Goal: Navigation & Orientation: Find specific page/section

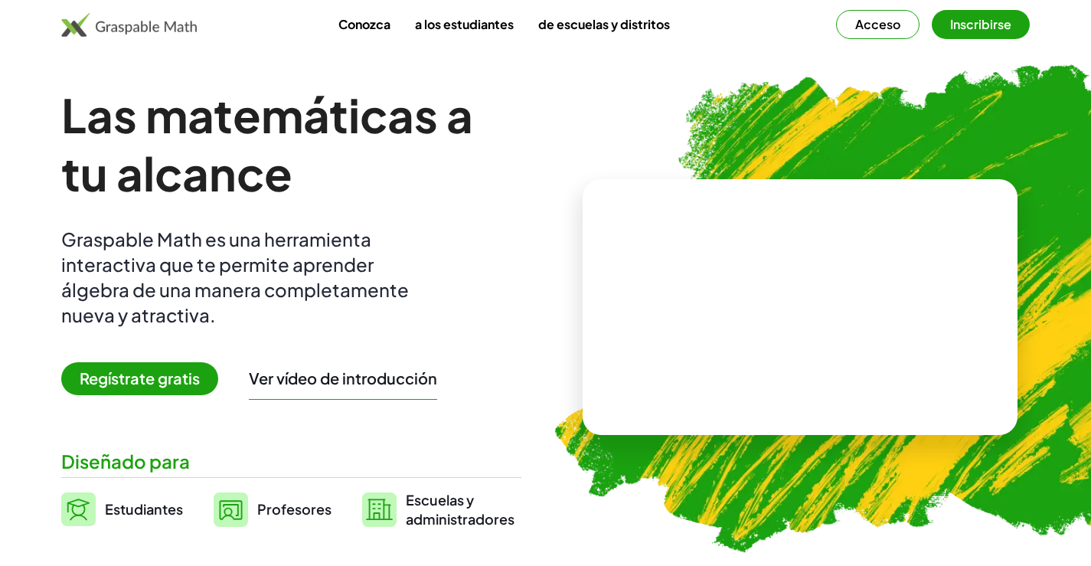
click at [172, 375] on font "Regístrate gratis" at bounding box center [140, 377] width 120 height 19
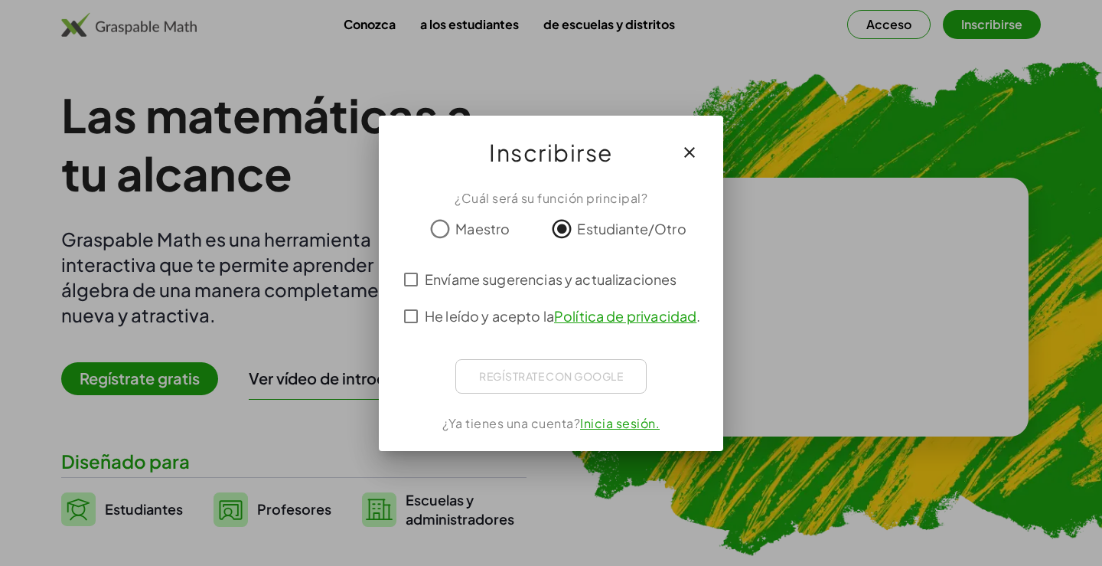
click at [549, 384] on div "Regístrate con Google Acceder con Google Acceder con Google. Se abre en una pes…" at bounding box center [550, 376] width 191 height 34
click at [634, 426] on font "Inicia sesión." at bounding box center [620, 423] width 80 height 16
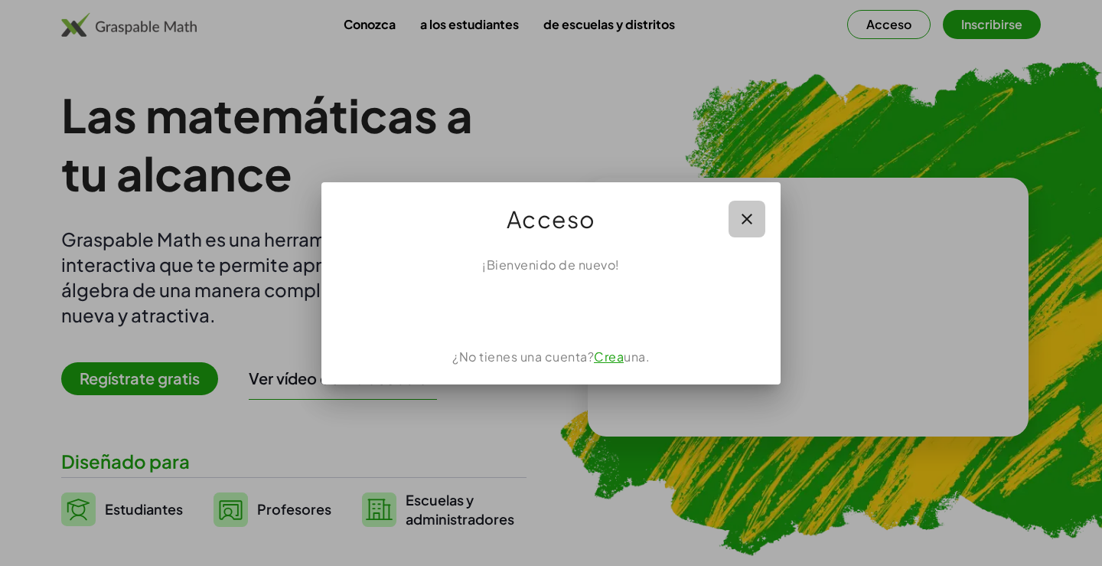
click at [745, 215] on icon "button" at bounding box center [747, 219] width 18 height 18
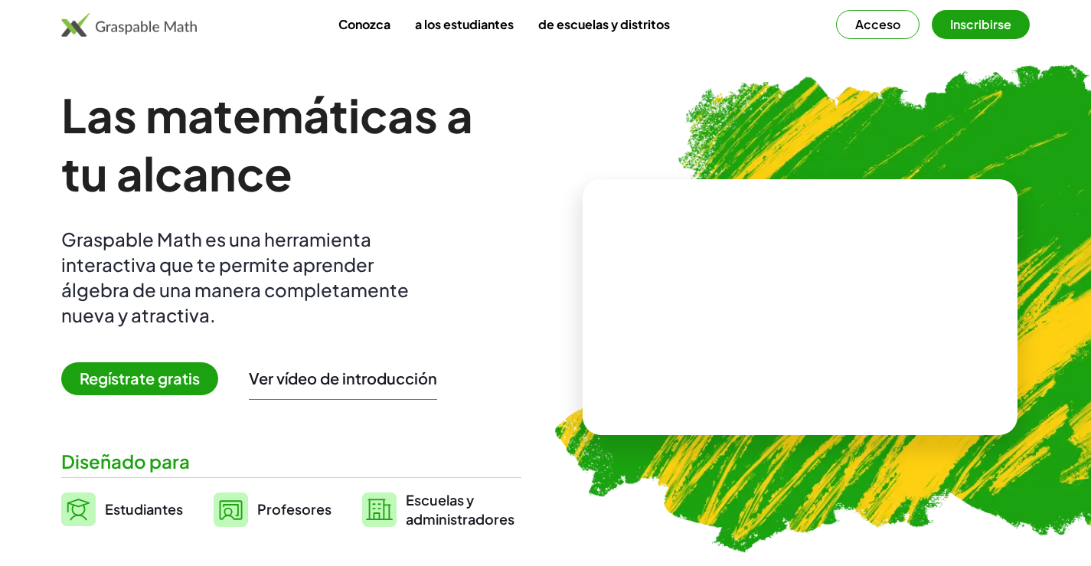
click at [872, 24] on font "Acceso" at bounding box center [877, 24] width 45 height 16
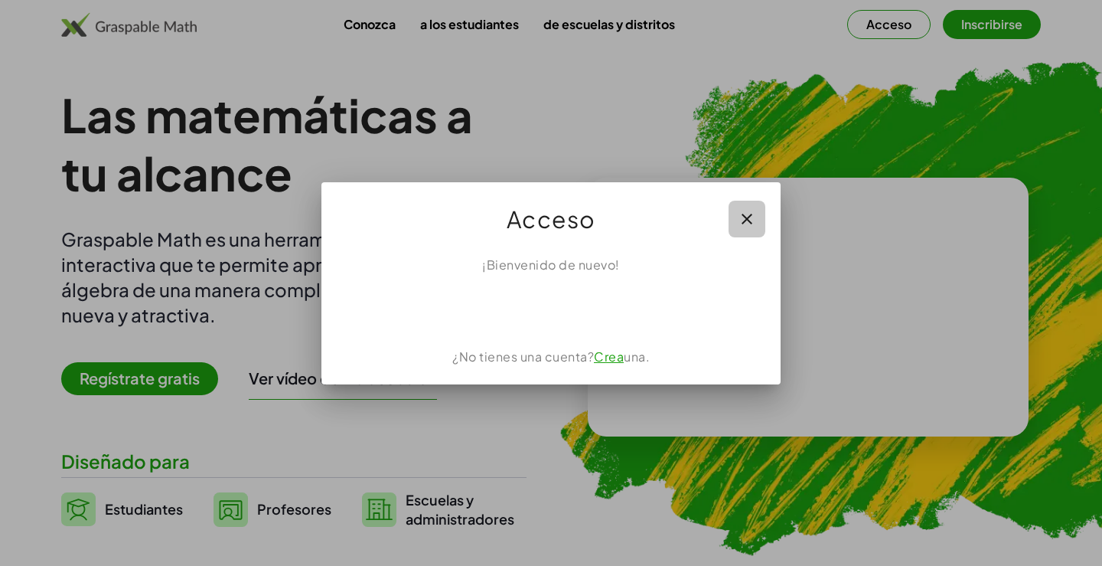
drag, startPoint x: 752, startPoint y: 219, endPoint x: 742, endPoint y: 226, distance: 12.1
click at [749, 221] on icon "button" at bounding box center [747, 219] width 18 height 18
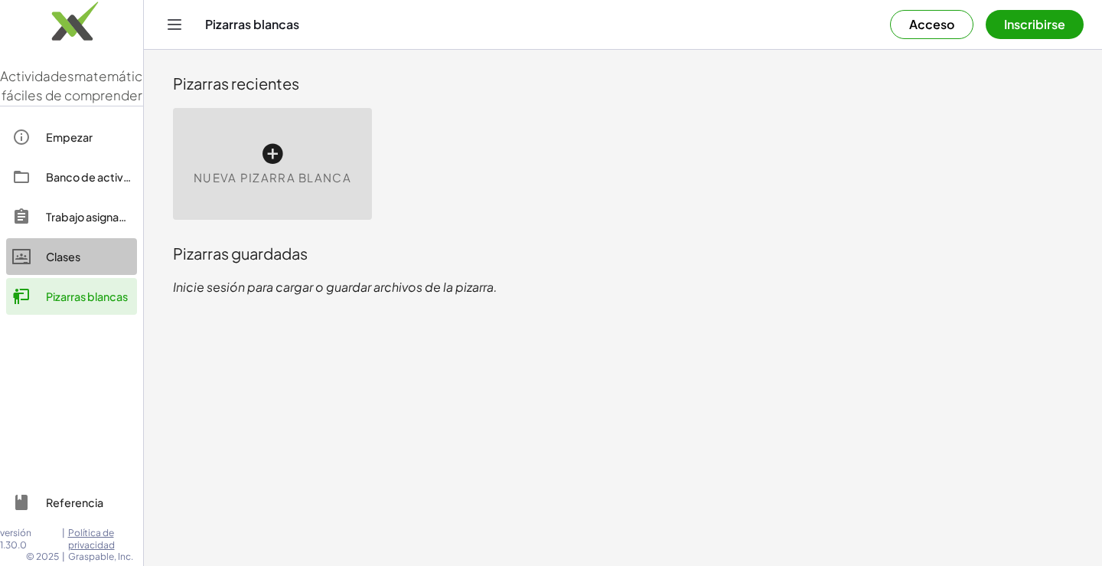
click at [87, 266] on div "Clases" at bounding box center [88, 256] width 85 height 18
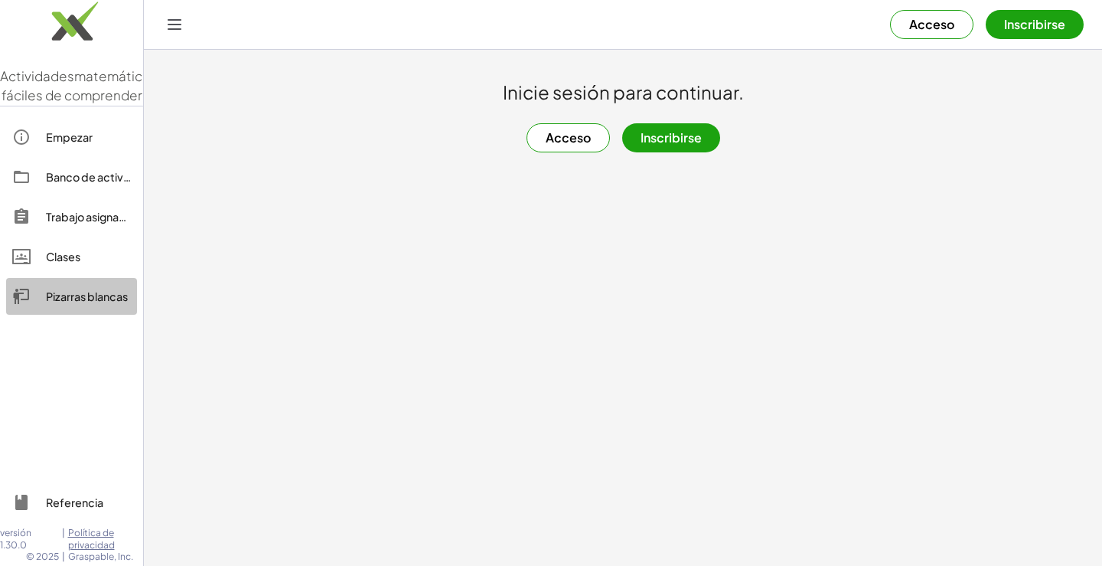
click at [89, 315] on link "Pizarras blancas" at bounding box center [71, 296] width 131 height 37
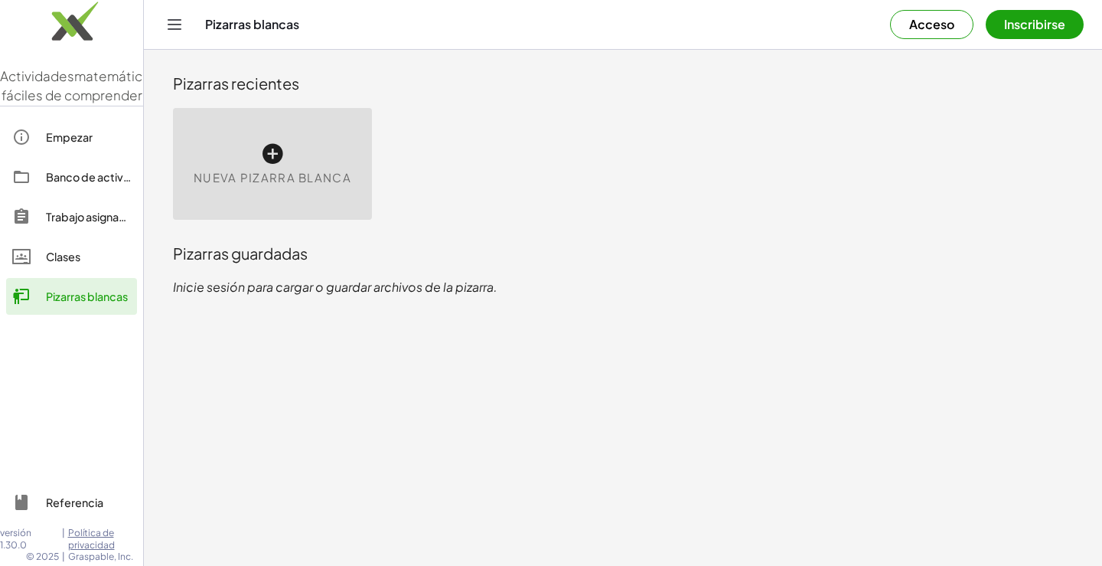
click at [259, 167] on div "Nueva pizarra blanca" at bounding box center [272, 164] width 199 height 112
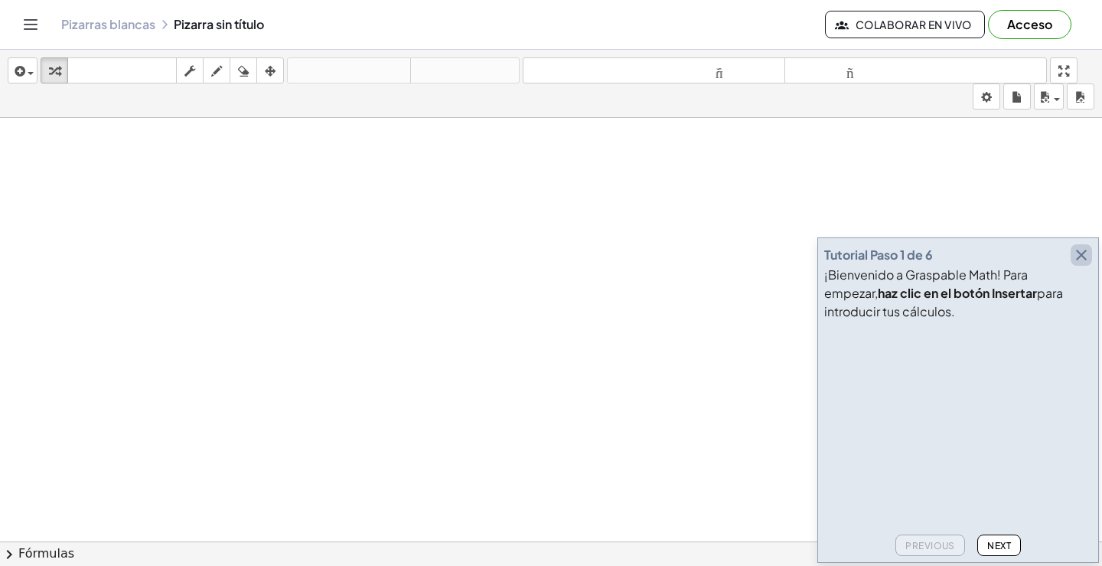
click at [1078, 255] on icon "button" at bounding box center [1081, 255] width 18 height 18
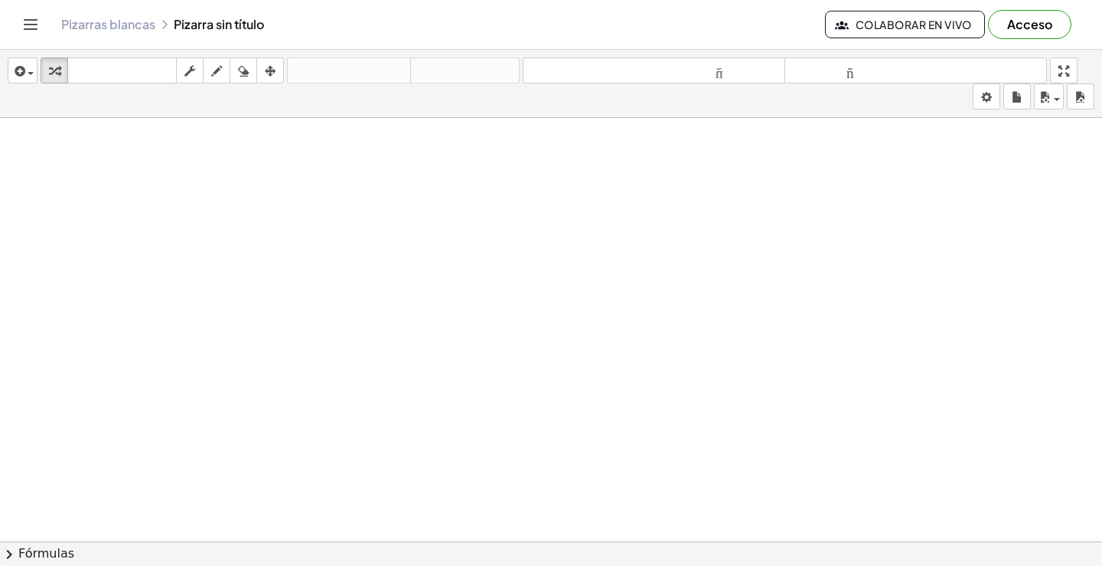
drag, startPoint x: 124, startPoint y: 231, endPoint x: 86, endPoint y: 236, distance: 38.5
click at [104, 299] on div at bounding box center [551, 552] width 1102 height 868
click at [31, 22] on icon "Cambiar navegación" at bounding box center [30, 24] width 18 height 18
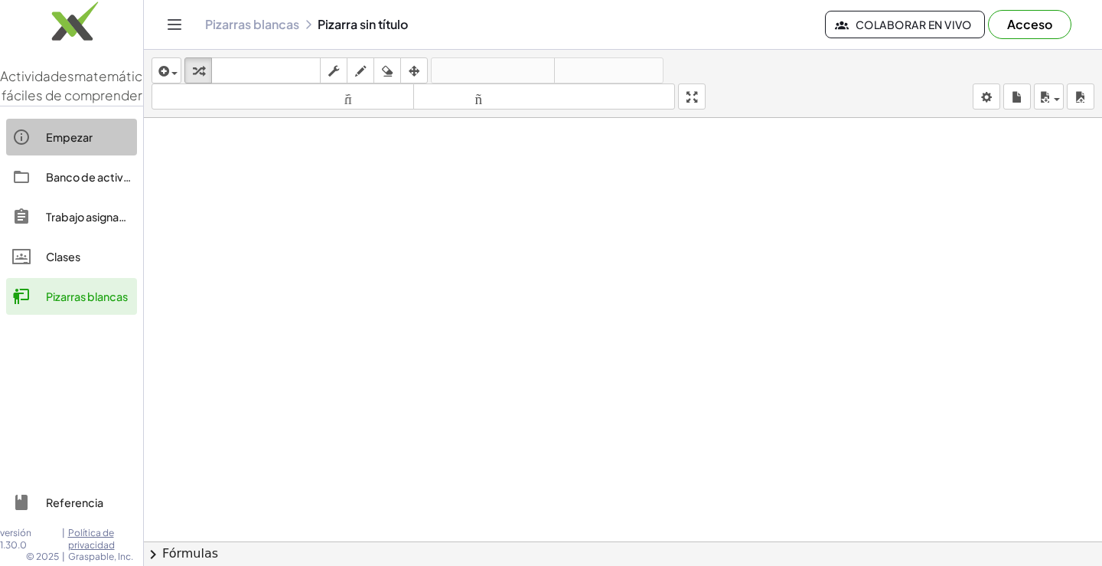
click at [59, 144] on font "Empezar" at bounding box center [69, 137] width 47 height 14
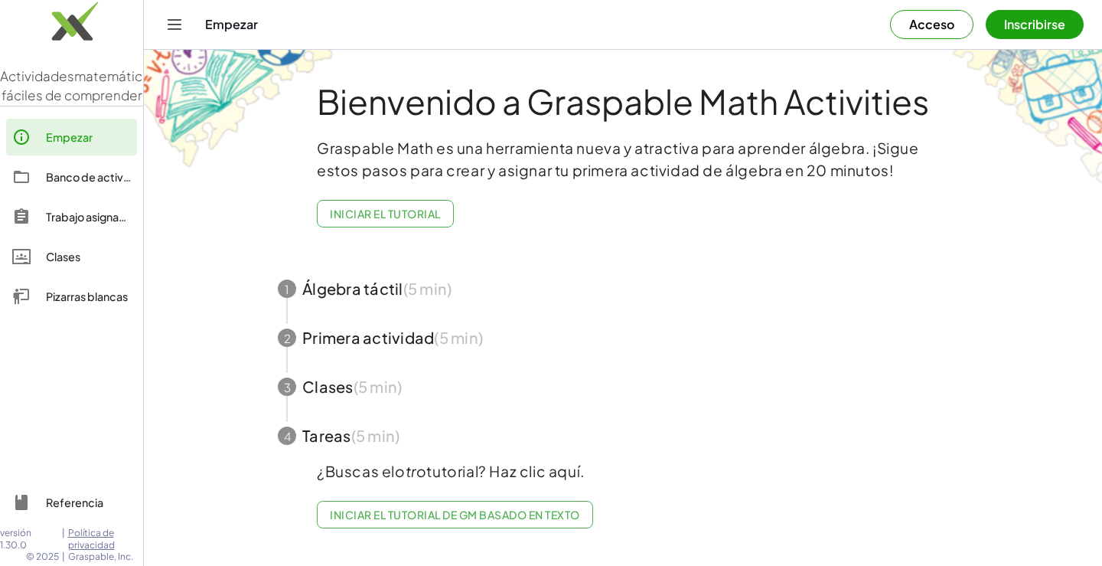
click at [83, 303] on font "Pizarras blancas" at bounding box center [87, 296] width 82 height 14
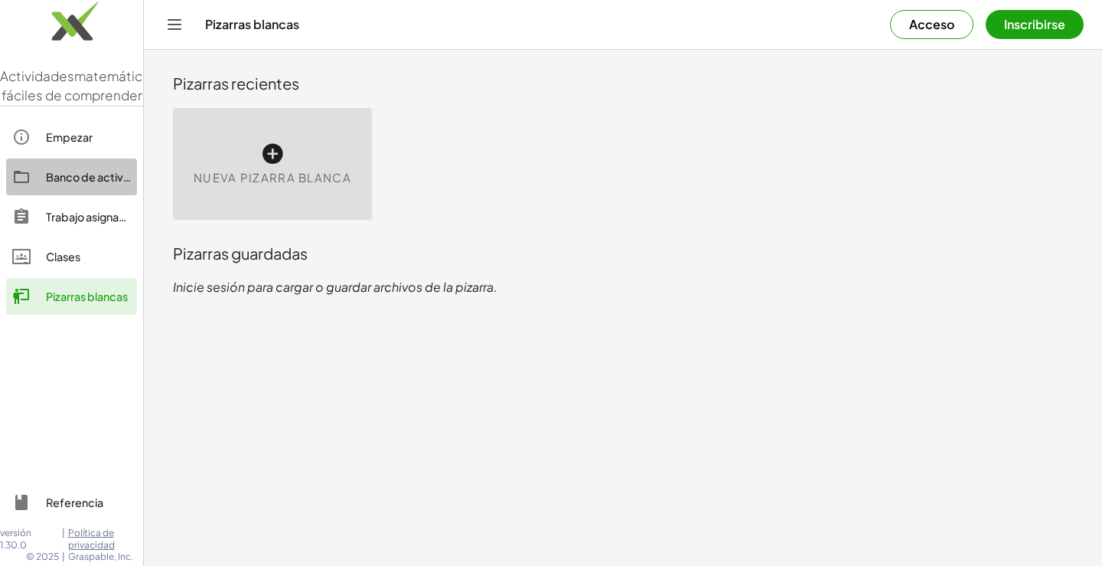
click at [84, 184] on font "Banco de actividades" at bounding box center [102, 177] width 113 height 14
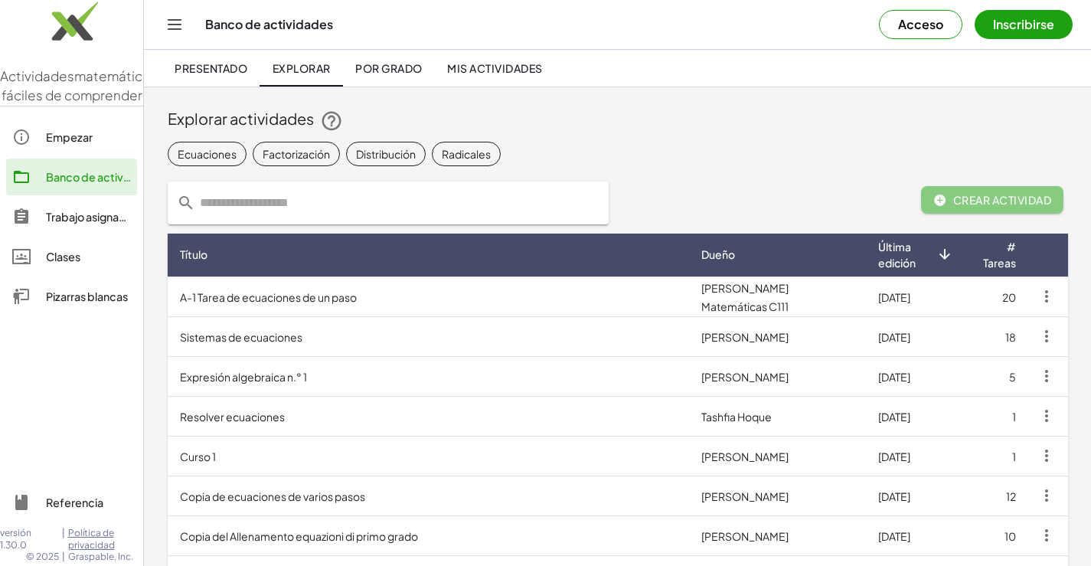
click at [493, 68] on font "Mis actividades" at bounding box center [494, 68] width 95 height 14
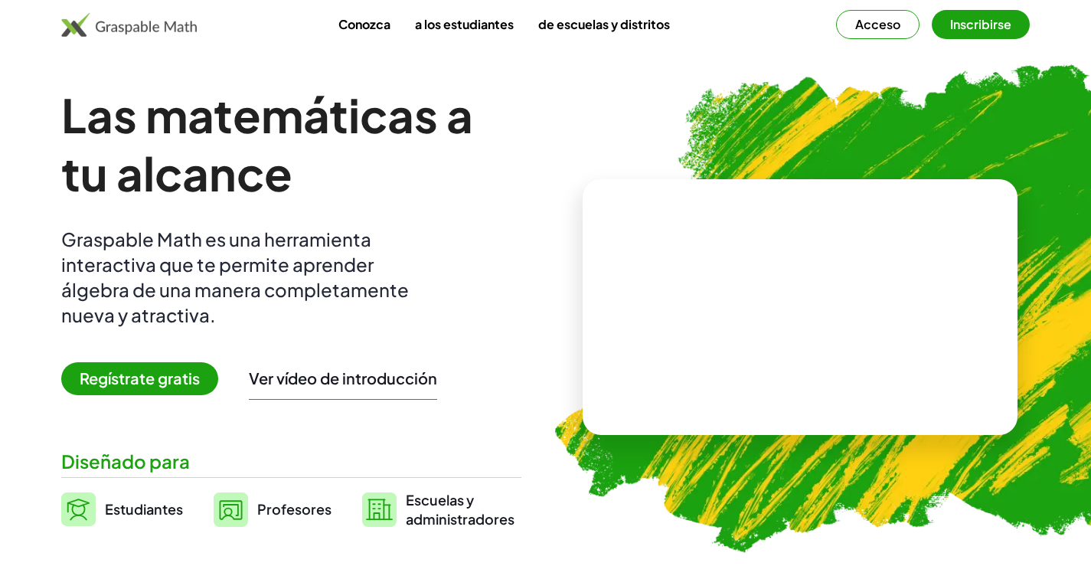
click at [452, 21] on font "a los estudiantes" at bounding box center [464, 24] width 99 height 16
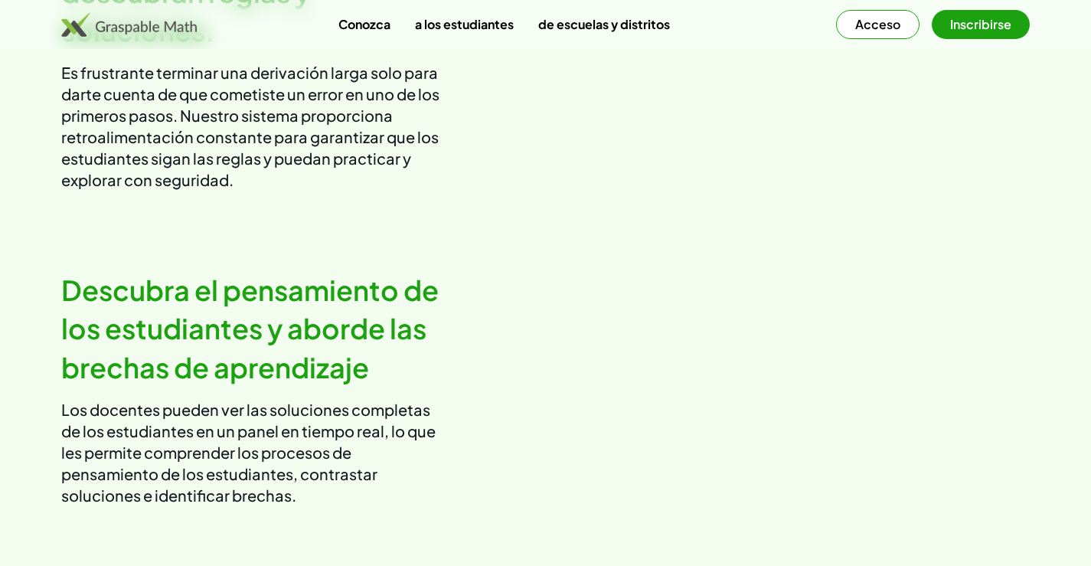
scroll to position [1804, 0]
